Goal: Navigation & Orientation: Find specific page/section

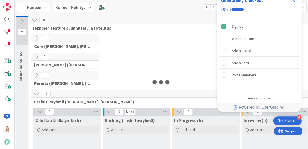
click at [293, 1] on icon "Close Checklist" at bounding box center [293, 0] width 6 height 6
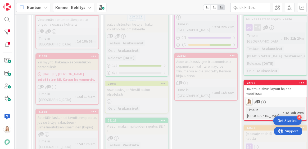
scroll to position [728, 0]
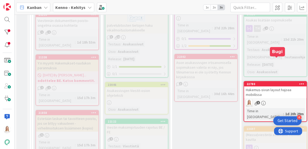
click at [274, 82] on div "22780" at bounding box center [277, 84] width 60 height 4
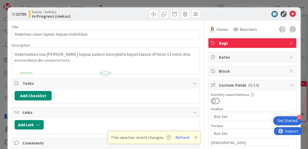
click at [105, 74] on div at bounding box center [106, 74] width 6 height 4
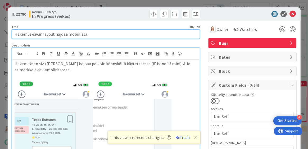
drag, startPoint x: 14, startPoint y: 35, endPoint x: 100, endPoint y: 35, distance: 85.5
click at [100, 35] on input "Hakemus-sivun layout hajoaa mobiilissa" at bounding box center [106, 34] width 188 height 10
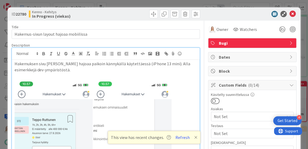
click at [15, 62] on p "Hakemuksen sivu [PERSON_NAME] hajoaa paikoin kännykällä käytettäessä (iPhone 13…" at bounding box center [106, 67] width 182 height 12
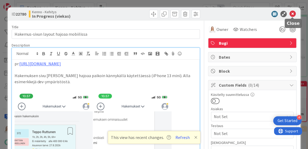
click at [293, 12] on icon at bounding box center [292, 14] width 6 height 6
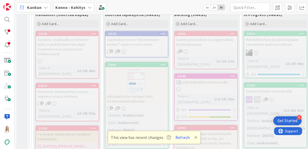
scroll to position [657, 0]
click at [68, 84] on div "23210" at bounding box center [68, 86] width 60 height 4
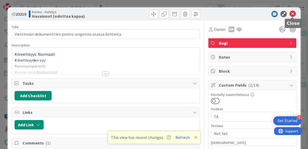
click at [290, 13] on icon at bounding box center [292, 14] width 6 height 6
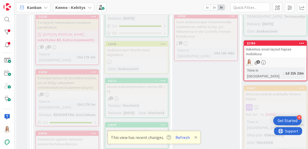
scroll to position [769, 0]
click at [62, 132] on div "20650" at bounding box center [68, 134] width 60 height 4
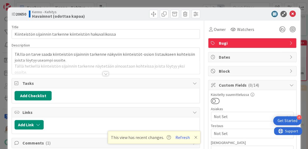
click at [106, 72] on div at bounding box center [106, 74] width 6 height 4
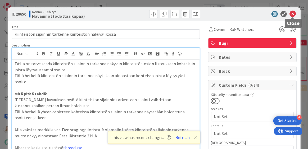
click at [290, 15] on icon at bounding box center [292, 14] width 6 height 6
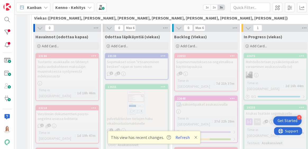
scroll to position [634, 0]
click at [66, 106] on div "23210" at bounding box center [68, 108] width 60 height 4
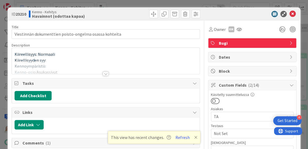
click at [103, 74] on div at bounding box center [106, 74] width 6 height 4
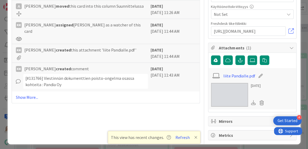
scroll to position [278, 0]
click at [231, 88] on img at bounding box center [229, 95] width 37 height 24
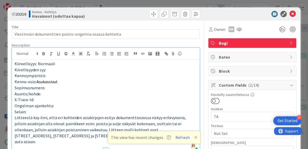
scroll to position [0, 0]
click at [292, 15] on icon at bounding box center [292, 14] width 6 height 6
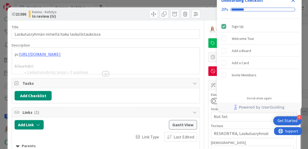
click at [293, 0] on icon "Close Checklist" at bounding box center [293, 0] width 3 height 3
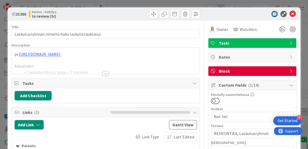
click at [105, 72] on div at bounding box center [106, 74] width 6 height 4
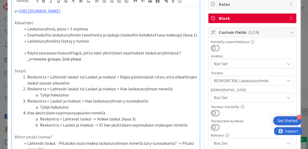
scroll to position [28, 0]
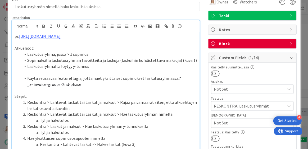
drag, startPoint x: 173, startPoint y: 78, endPoint x: 173, endPoint y: 83, distance: 4.8
click at [173, 83] on li "Käytä seuraavaa featureflagiä, jotta näet yksittäiset sopimukset laskutusryhmäs…" at bounding box center [109, 81] width 176 height 12
copy li "Käytä seuraavaa featureflagiä, jotta näet yksittäiset sopimukset laskutusryhmäs…"
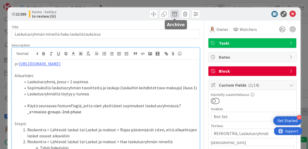
scroll to position [0, 0]
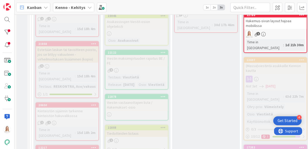
scroll to position [798, 0]
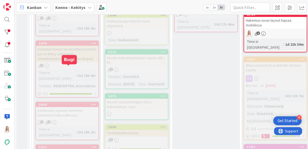
click at [69, 103] on div "20650" at bounding box center [68, 105] width 60 height 4
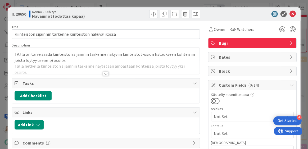
click at [105, 74] on div at bounding box center [106, 74] width 6 height 4
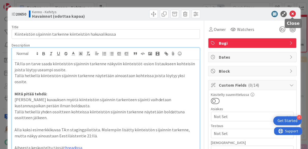
click at [291, 13] on icon at bounding box center [292, 14] width 6 height 6
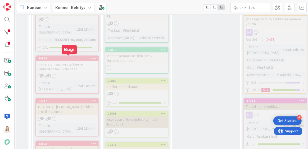
click at [66, 99] on div "12217" at bounding box center [68, 101] width 60 height 4
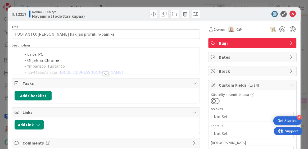
click at [107, 73] on div at bounding box center [106, 74] width 6 height 4
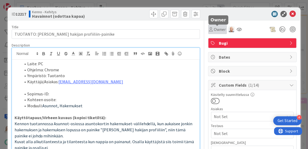
click at [217, 30] on span "Owner" at bounding box center [220, 29] width 12 height 6
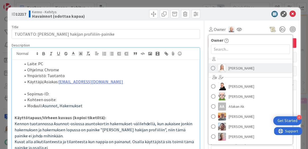
click at [234, 67] on span "[PERSON_NAME]" at bounding box center [242, 68] width 26 height 8
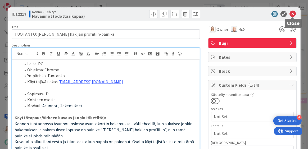
click at [292, 14] on icon at bounding box center [292, 14] width 6 height 6
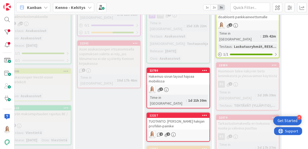
scroll to position [741, 105]
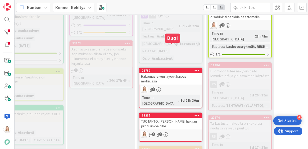
click at [171, 69] on div "22780" at bounding box center [172, 71] width 60 height 4
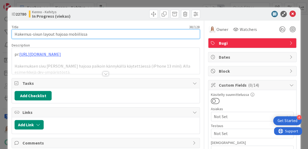
drag, startPoint x: 15, startPoint y: 33, endPoint x: 125, endPoint y: 32, distance: 110.4
click at [125, 32] on input "Hakemus-sivun layout hajoaa mobiilissa" at bounding box center [106, 34] width 188 height 10
